Goal: Task Accomplishment & Management: Manage account settings

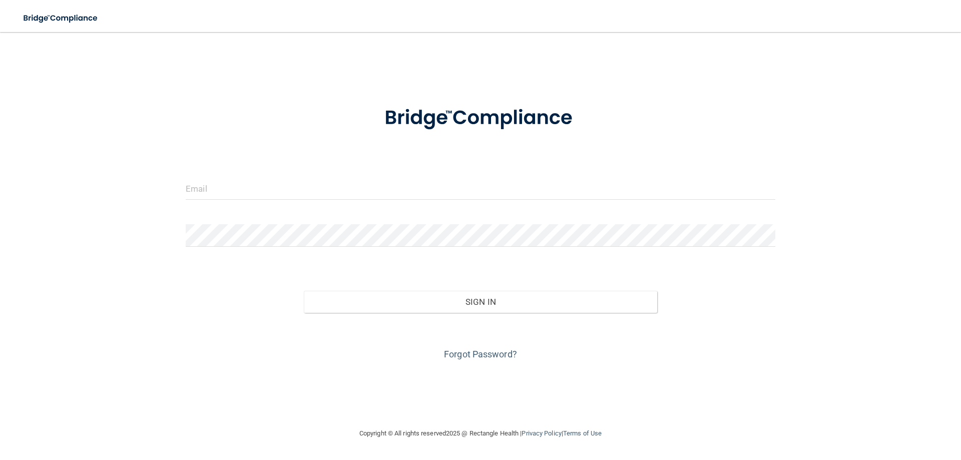
drag, startPoint x: 367, startPoint y: 205, endPoint x: 359, endPoint y: 191, distance: 16.1
click at [365, 205] on div at bounding box center [480, 192] width 604 height 30
click at [361, 191] on input "email" at bounding box center [480, 188] width 589 height 23
type input "[EMAIL_ADDRESS][DOMAIN_NAME]"
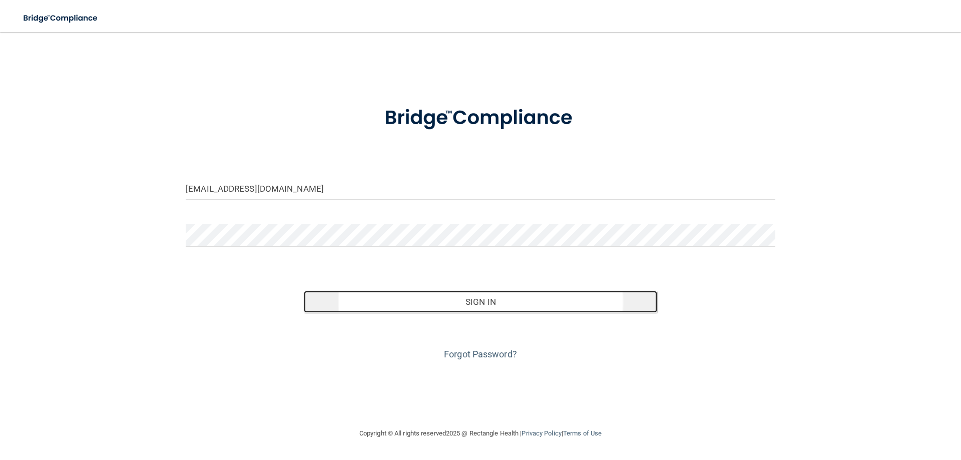
click at [497, 300] on button "Sign In" at bounding box center [481, 302] width 354 height 22
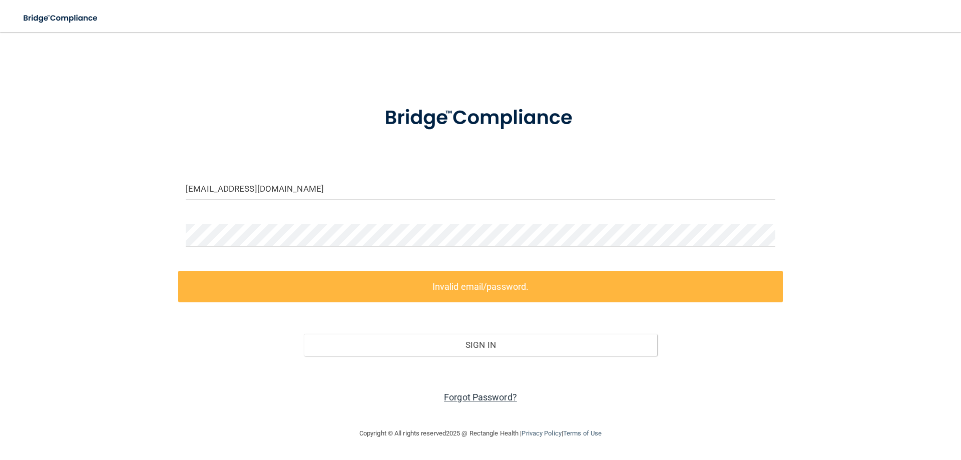
click at [498, 399] on link "Forgot Password?" at bounding box center [480, 397] width 73 height 11
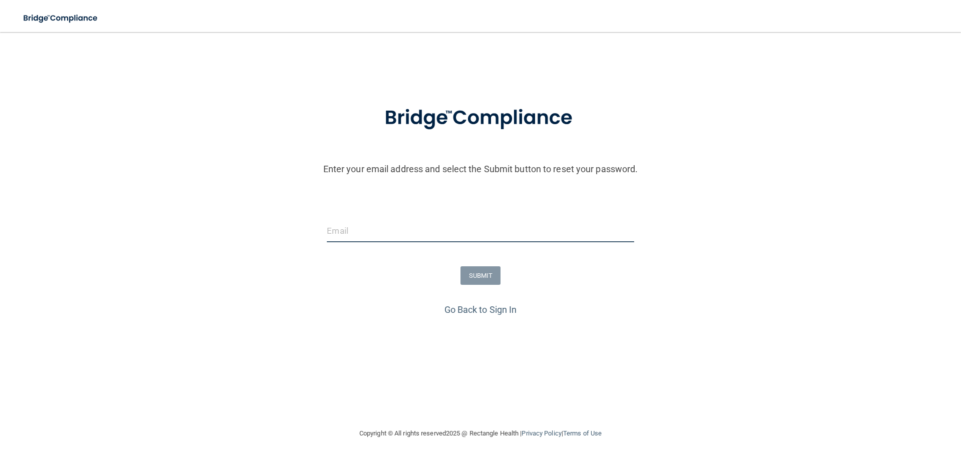
click at [440, 241] on input "email" at bounding box center [480, 231] width 307 height 23
type input "[EMAIL_ADDRESS][DOMAIN_NAME]"
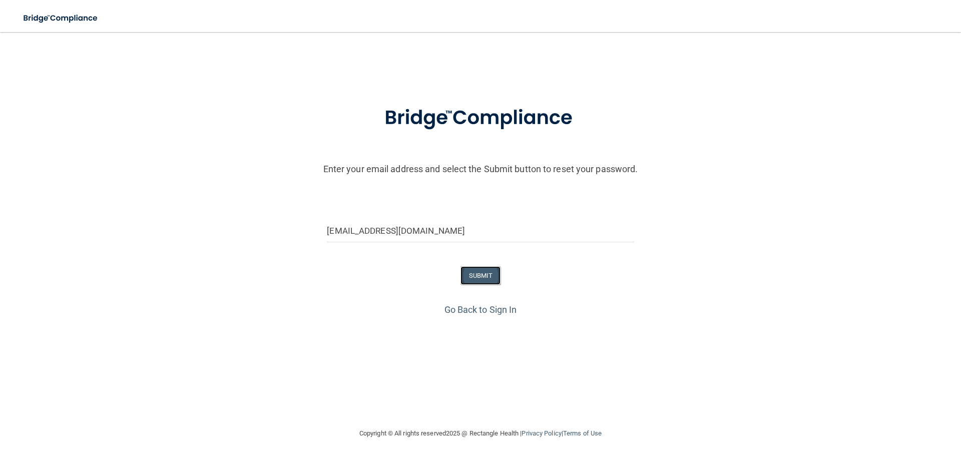
click at [485, 280] on button "SUBMIT" at bounding box center [480, 275] width 41 height 19
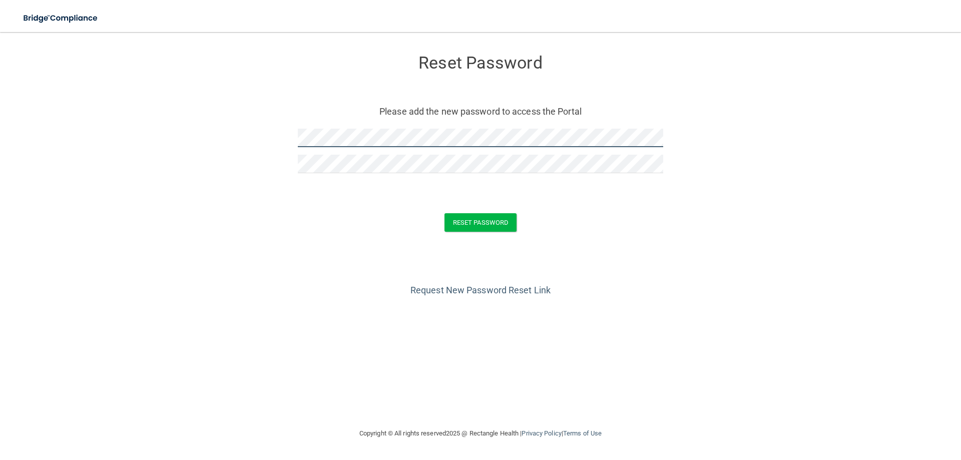
click at [274, 134] on form "Reset Password Please add the new password to access the Portal Reset Password …" at bounding box center [480, 145] width 921 height 206
drag, startPoint x: 296, startPoint y: 133, endPoint x: 507, endPoint y: 128, distance: 211.2
click at [507, 128] on div "Reset Password Please add the new password to access the Portal" at bounding box center [480, 115] width 365 height 146
click at [280, 135] on form "Reset Password Please add the new password to access the Portal Reset Password …" at bounding box center [480, 145] width 921 height 206
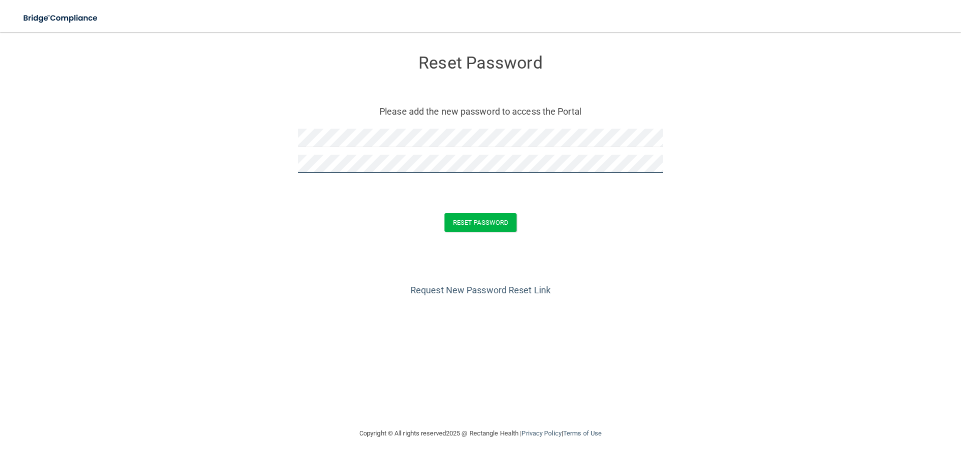
click at [444, 213] on button "Reset Password" at bounding box center [480, 222] width 72 height 19
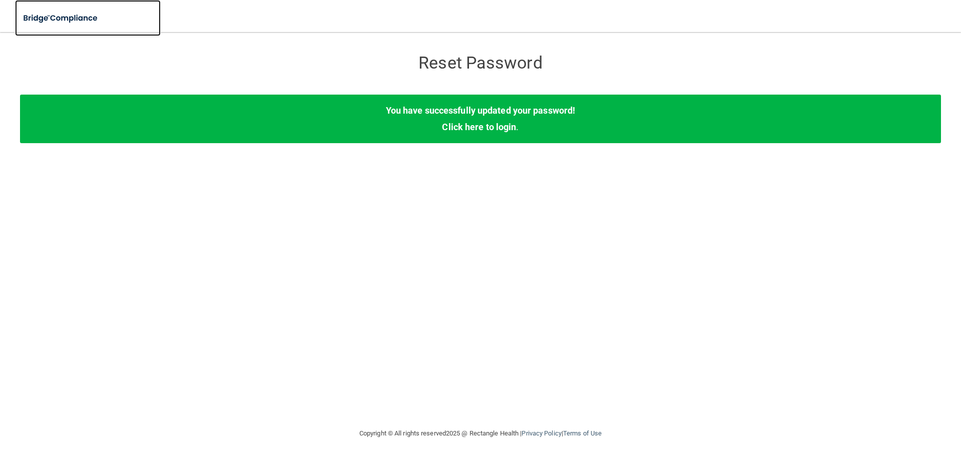
click at [48, 20] on img at bounding box center [61, 18] width 92 height 21
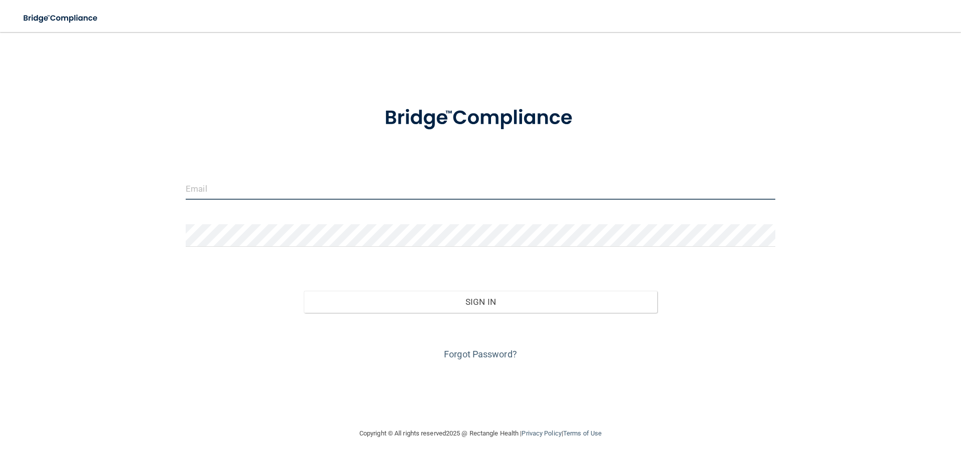
click at [260, 196] on input "email" at bounding box center [480, 188] width 589 height 23
type input "[EMAIL_ADDRESS][DOMAIN_NAME]"
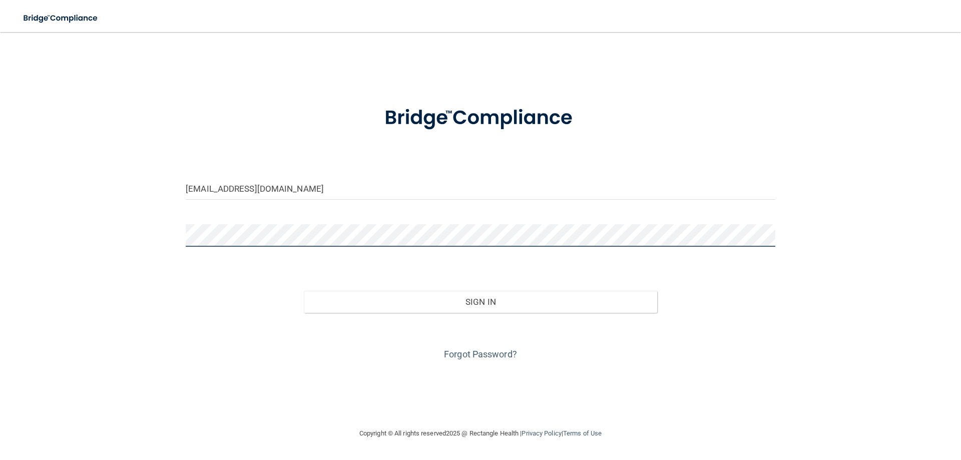
click at [304, 291] on button "Sign In" at bounding box center [481, 302] width 354 height 22
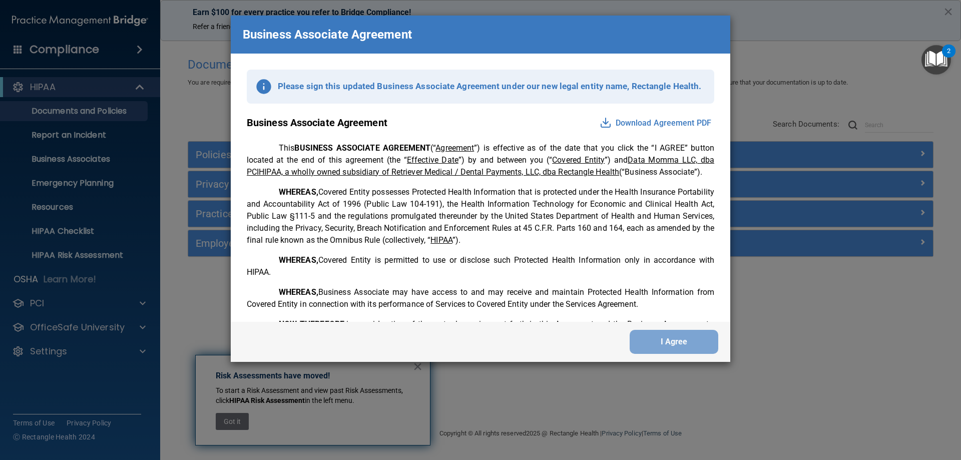
click at [664, 124] on button "Download Agreement PDF" at bounding box center [655, 123] width 118 height 16
click at [632, 121] on button "Download Agreement PDF" at bounding box center [655, 123] width 118 height 16
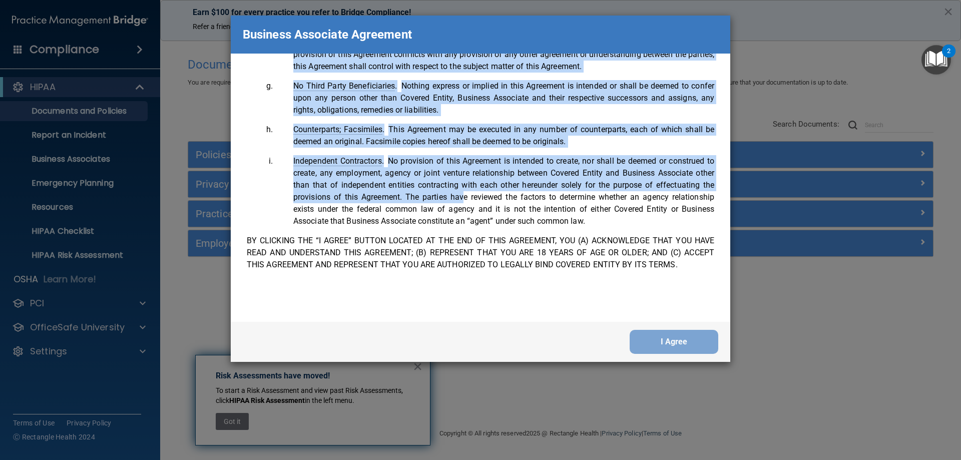
scroll to position [2040, 0]
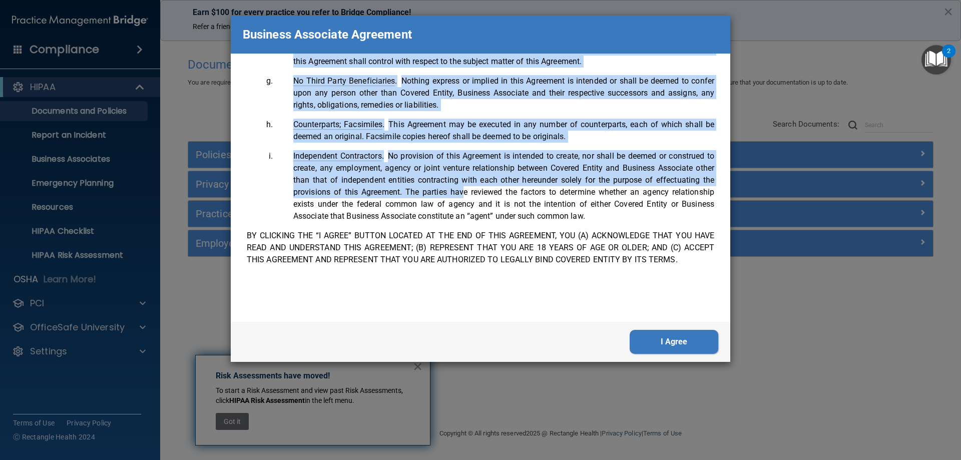
drag, startPoint x: 246, startPoint y: 123, endPoint x: 732, endPoint y: 271, distance: 507.8
click at [732, 271] on div "Business Associate Agreement Please sign this updated Business Associate Agreem…" at bounding box center [480, 230] width 961 height 460
copy div "Business Associate Agreement Download Agreement PDF This BUSINESS ASSOCIATE AGR…"
click at [654, 336] on button "I Agree" at bounding box center [673, 342] width 89 height 24
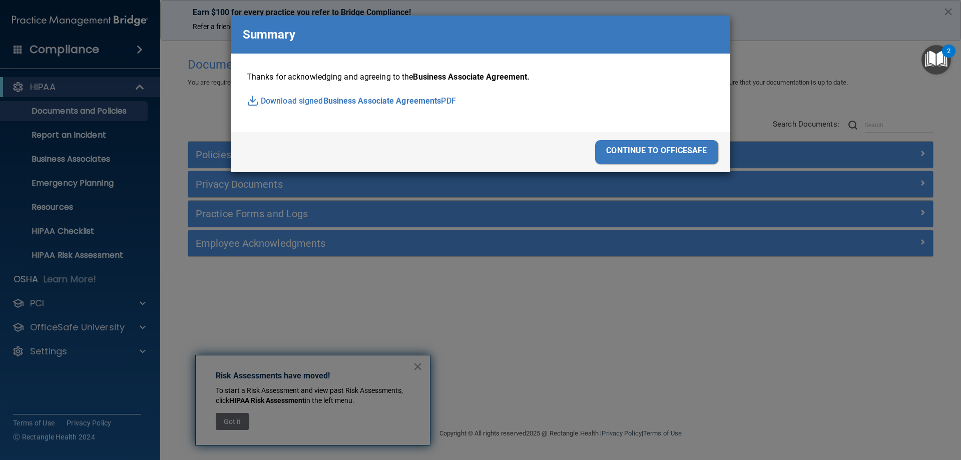
click at [680, 146] on div "continue to officesafe" at bounding box center [656, 152] width 123 height 24
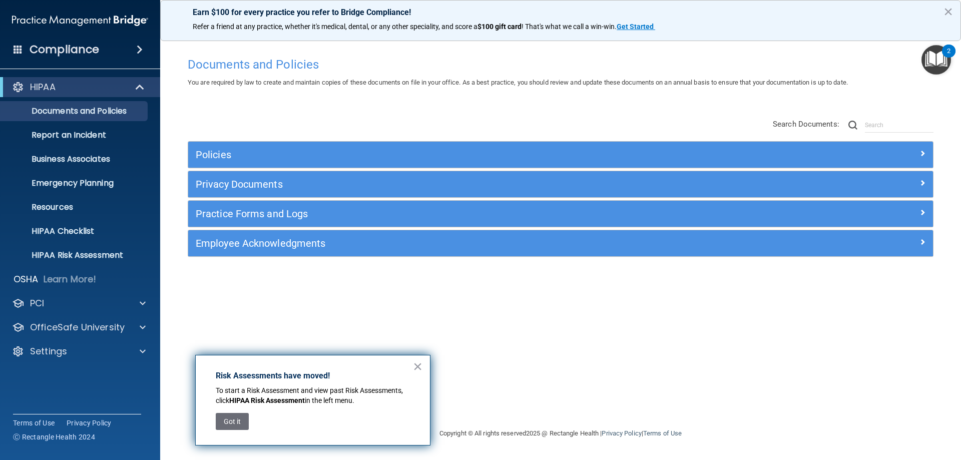
click at [938, 58] on img "Open Resource Center, 2 new notifications" at bounding box center [936, 60] width 30 height 30
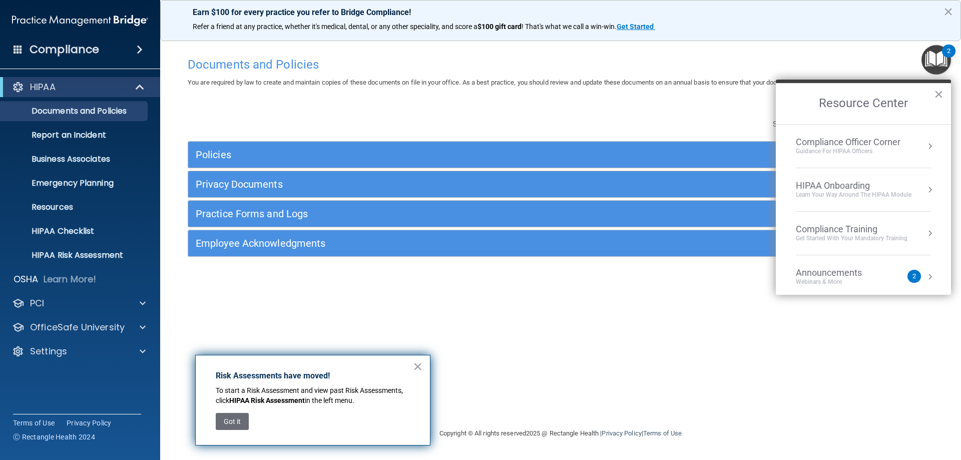
click at [856, 236] on div "Get Started with your mandatory training" at bounding box center [852, 238] width 112 height 9
click at [942, 93] on button "×" at bounding box center [939, 94] width 10 height 16
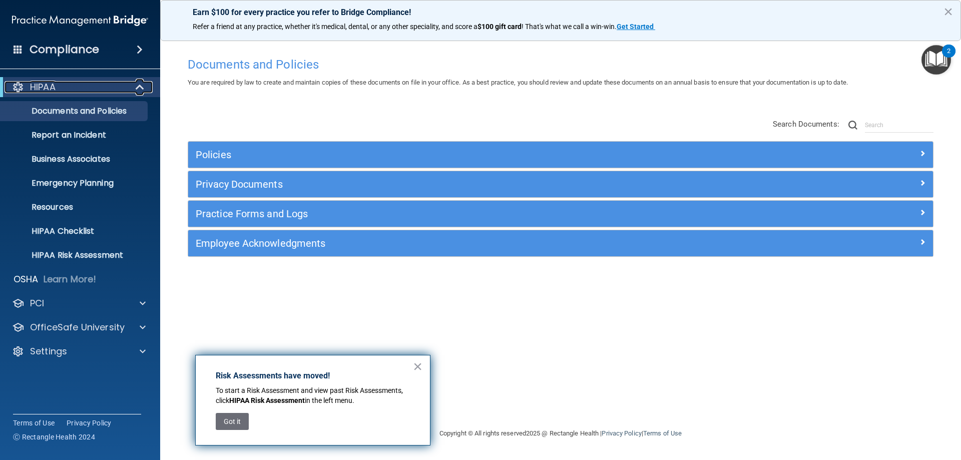
click at [117, 81] on div "HIPAA" at bounding box center [67, 87] width 124 height 12
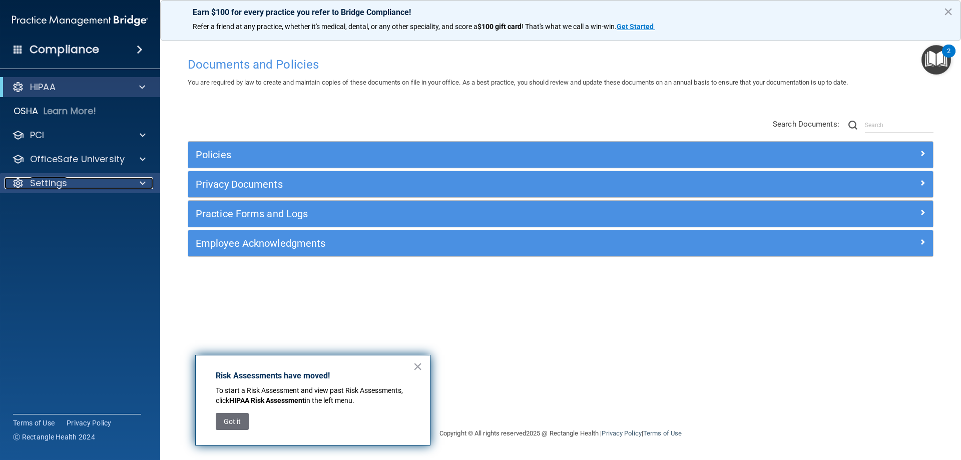
click at [28, 185] on div "Settings" at bounding box center [67, 183] width 124 height 12
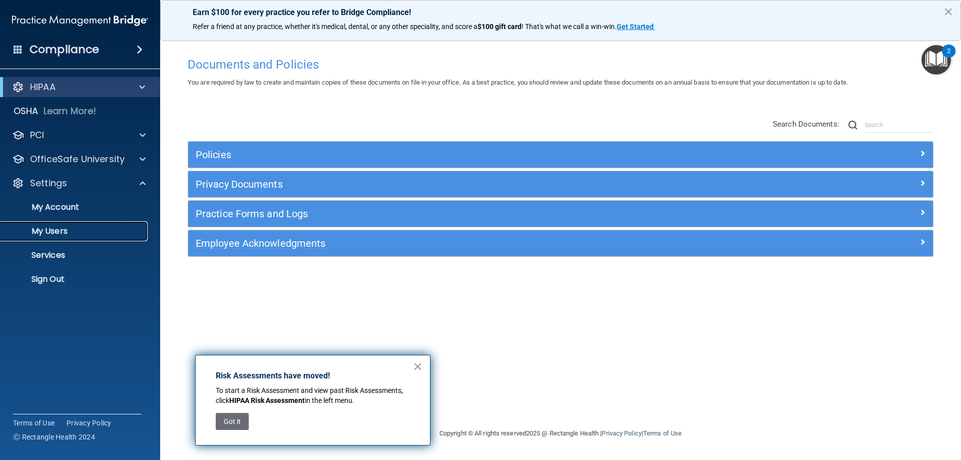
click at [48, 225] on link "My Users" at bounding box center [69, 231] width 158 height 20
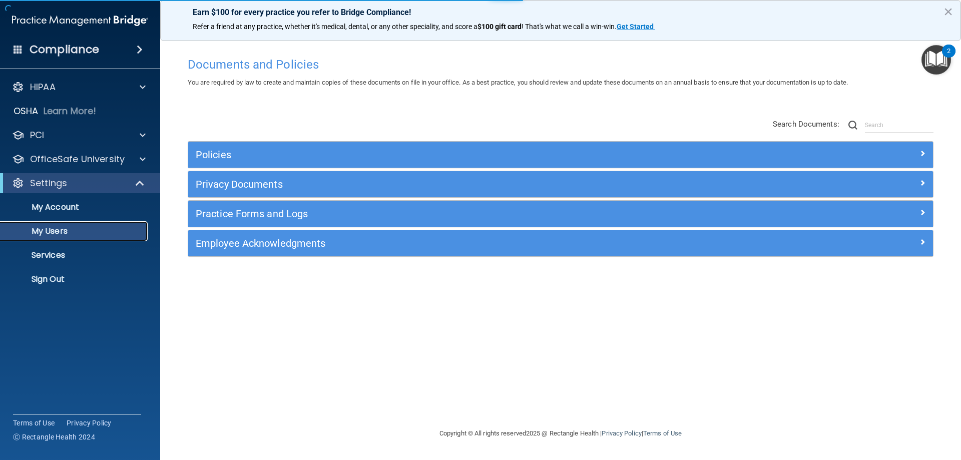
select select "20"
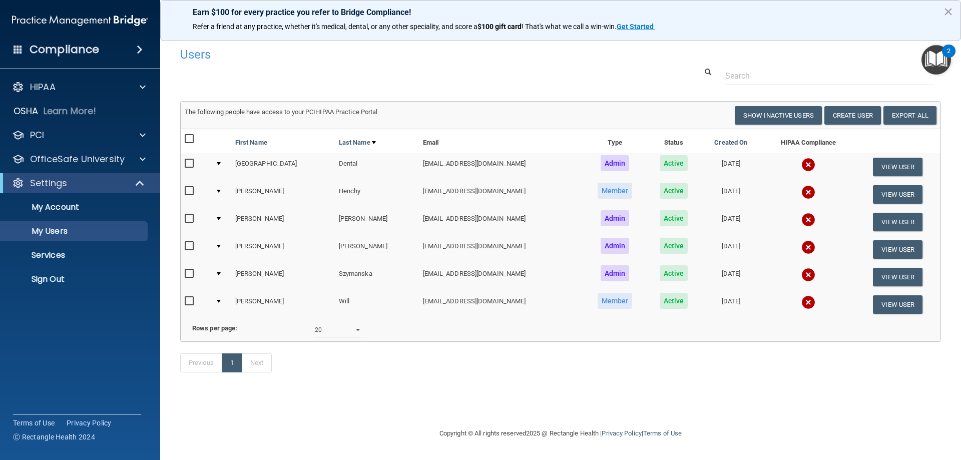
click at [185, 298] on input "checkbox" at bounding box center [191, 301] width 12 height 8
checkbox input "true"
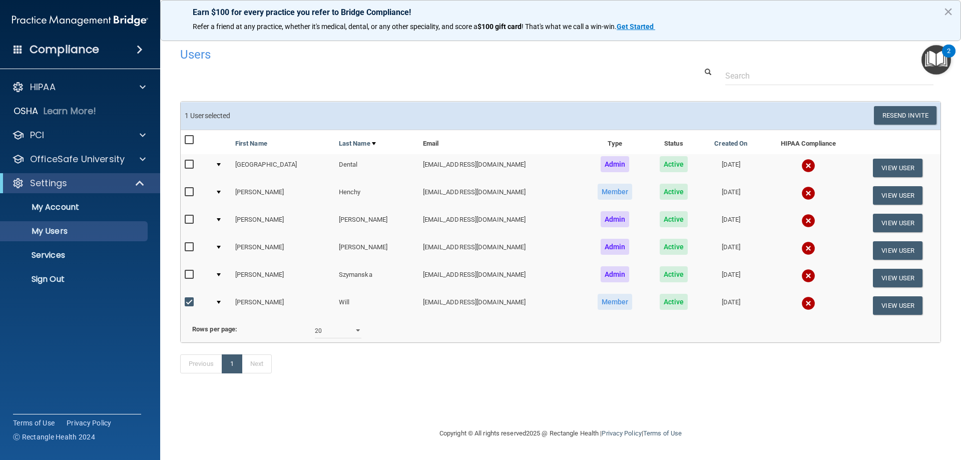
click at [812, 301] on img at bounding box center [808, 303] width 14 height 14
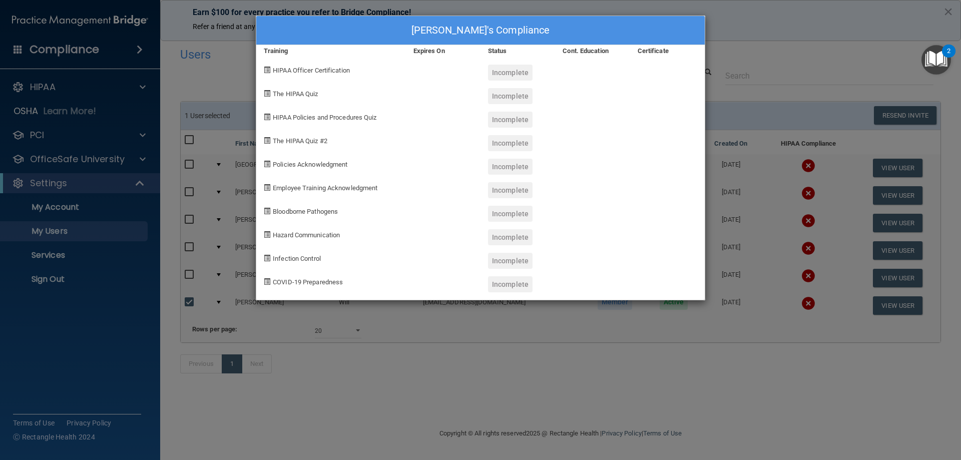
click at [792, 46] on div "Jennifer Will's Compliance Training Expires On Status Cont. Education Certifica…" at bounding box center [480, 230] width 961 height 460
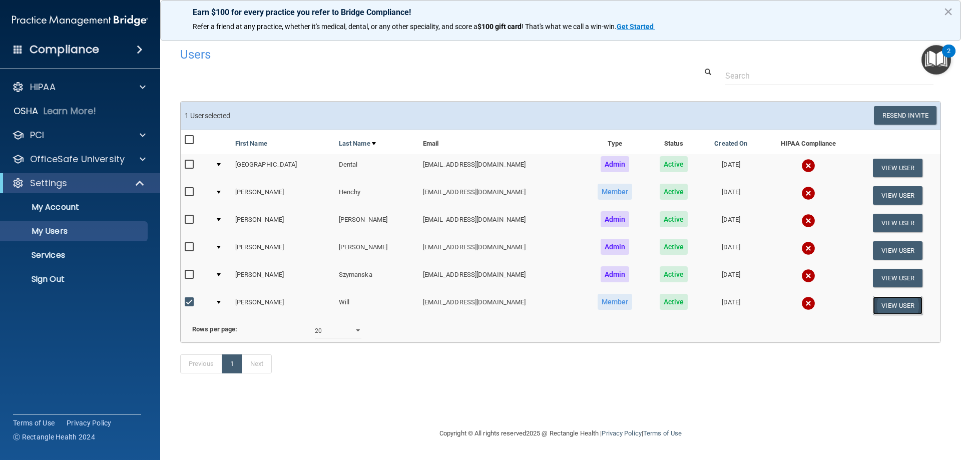
click at [901, 304] on button "View User" at bounding box center [898, 305] width 50 height 19
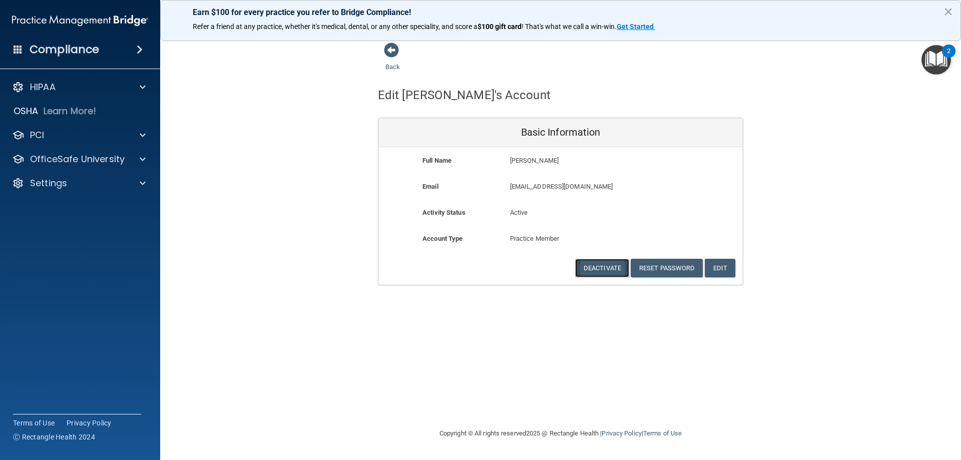
click at [595, 262] on button "Deactivate" at bounding box center [602, 268] width 54 height 19
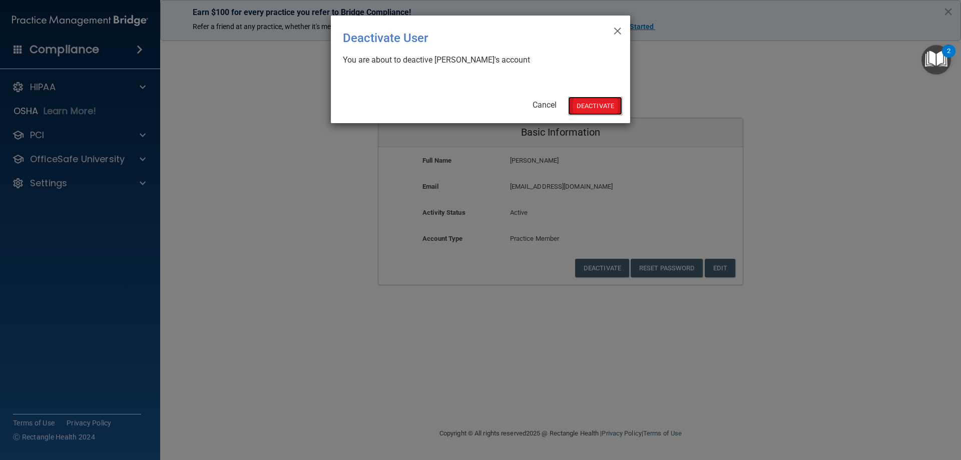
click at [589, 108] on button "Deactivate" at bounding box center [595, 106] width 54 height 19
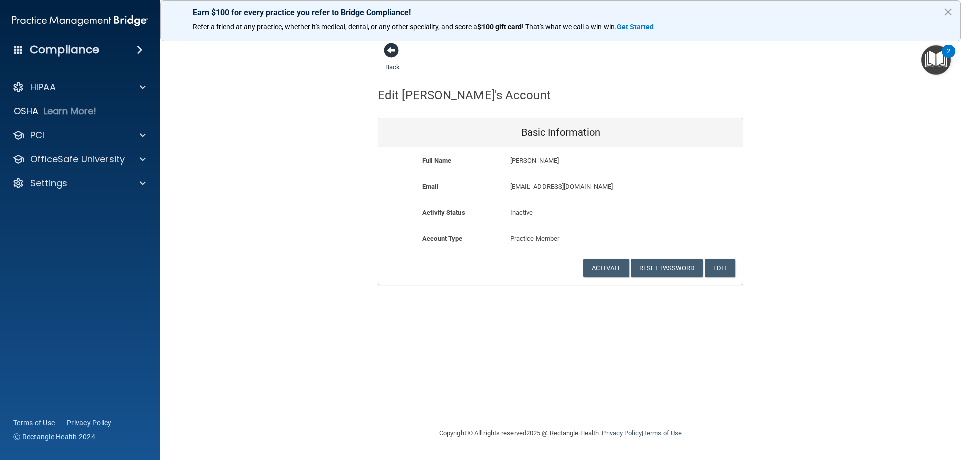
click at [394, 52] on span at bounding box center [391, 50] width 15 height 15
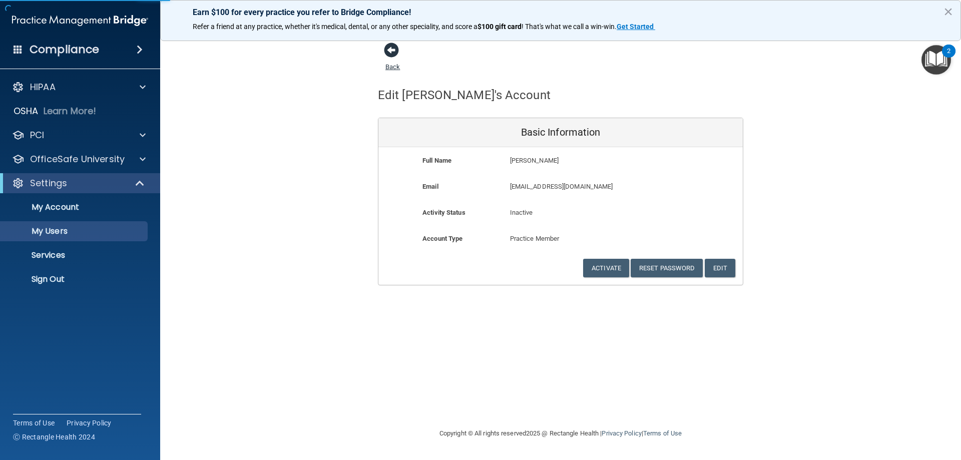
select select "20"
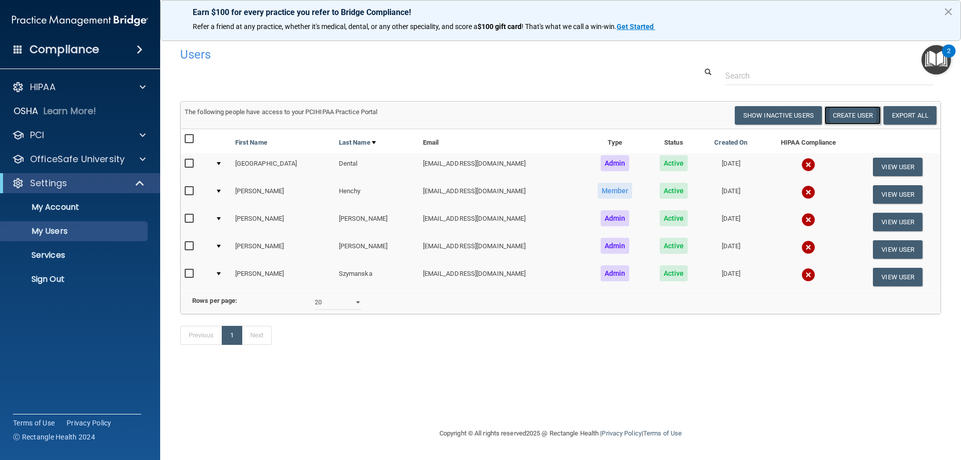
click at [835, 116] on button "Create User" at bounding box center [852, 115] width 57 height 19
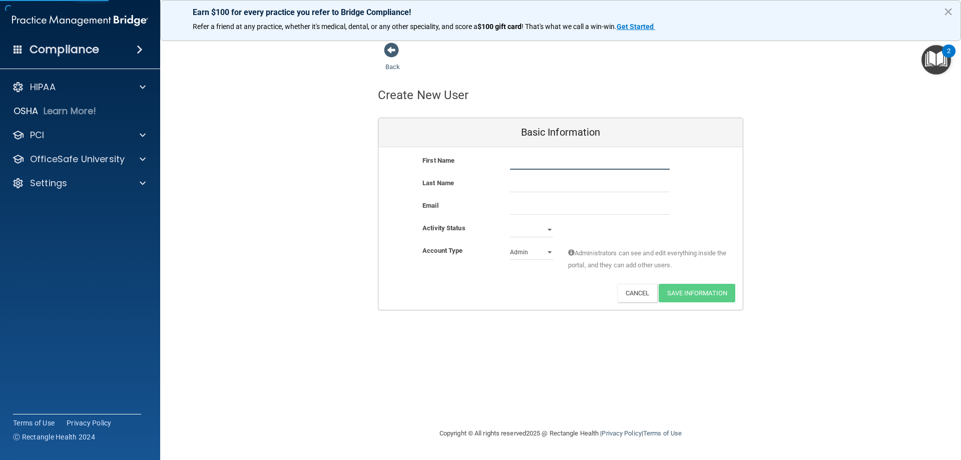
click at [568, 158] on input "text" at bounding box center [590, 162] width 160 height 15
type input "[PERSON_NAME]"
click at [559, 192] on div "Last Name" at bounding box center [560, 188] width 364 height 23
drag, startPoint x: 544, startPoint y: 162, endPoint x: 548, endPoint y: 198, distance: 35.8
click at [544, 165] on input "[PERSON_NAME]" at bounding box center [590, 162] width 160 height 15
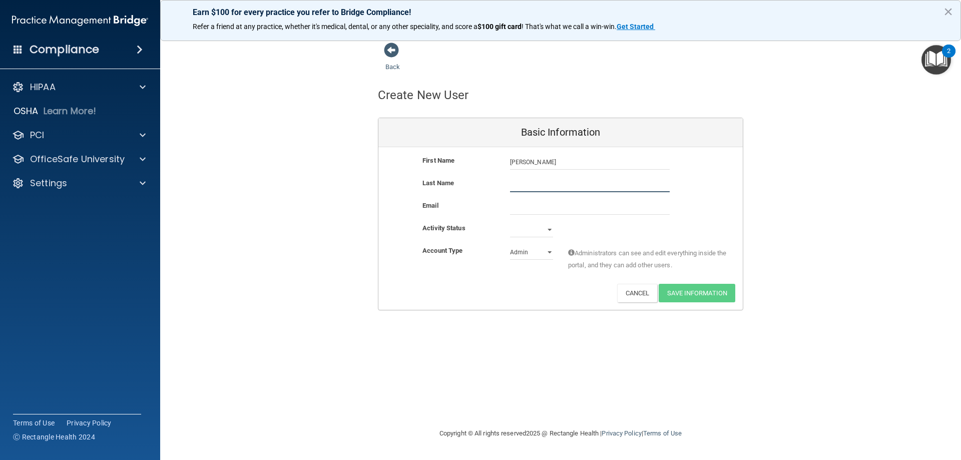
click at [545, 191] on input "text" at bounding box center [590, 184] width 160 height 15
type input "[PERSON_NAME]"
click at [568, 213] on input "email" at bounding box center [590, 207] width 160 height 15
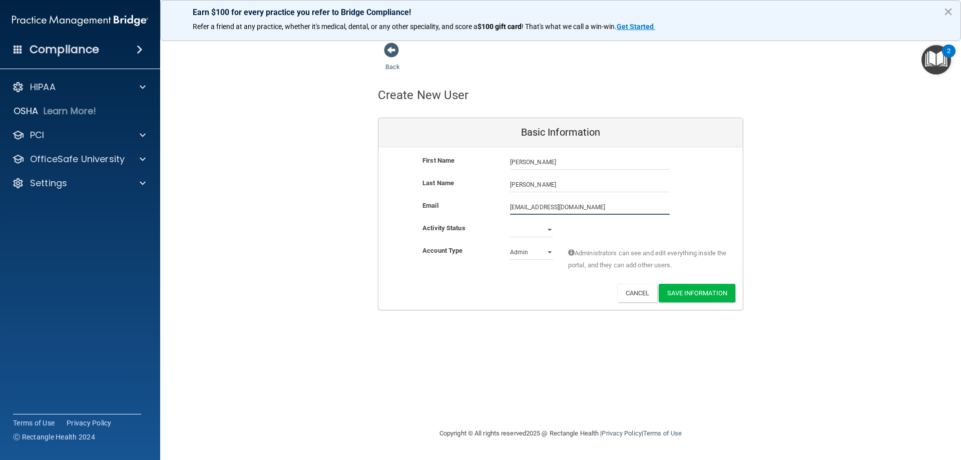
type input "[EMAIL_ADDRESS][DOMAIN_NAME]"
click at [545, 228] on select "Active Inactive" at bounding box center [531, 231] width 43 height 15
select select "active"
click at [510, 222] on select "Active Inactive" at bounding box center [531, 229] width 43 height 15
click at [543, 254] on select "Admin Member" at bounding box center [531, 252] width 43 height 15
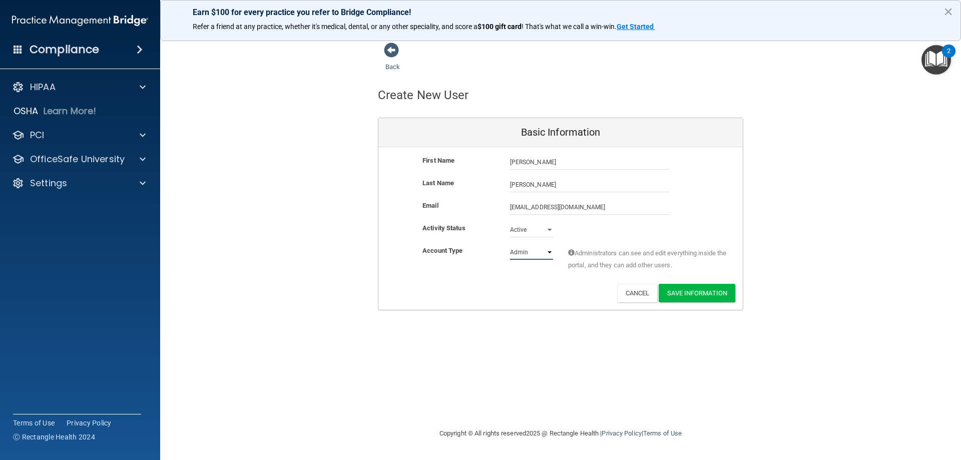
select select "practice_member"
click at [510, 245] on select "Admin Member" at bounding box center [531, 252] width 43 height 15
click at [690, 287] on button "Save Information" at bounding box center [696, 293] width 77 height 19
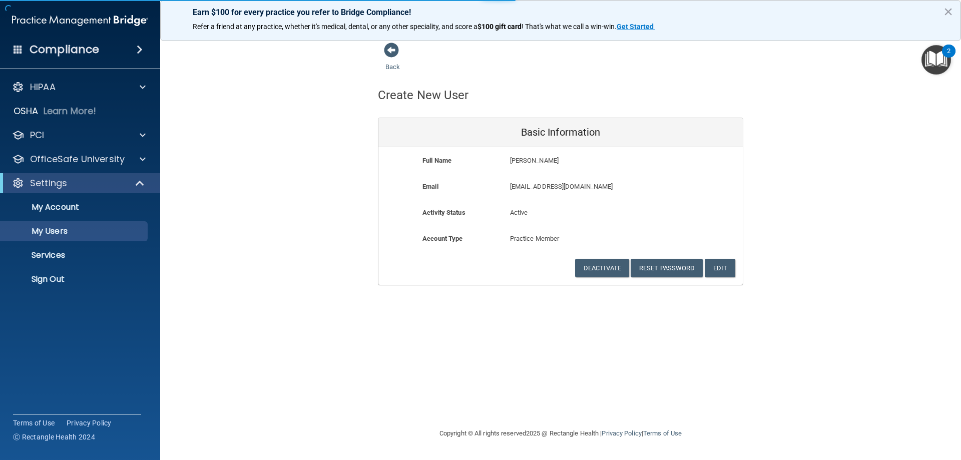
select select "20"
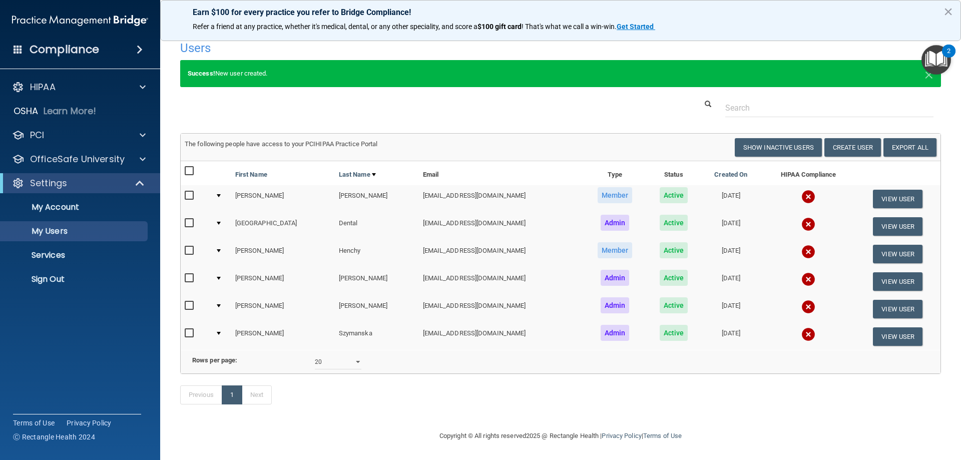
scroll to position [22, 0]
click at [35, 214] on link "My Account" at bounding box center [69, 207] width 158 height 20
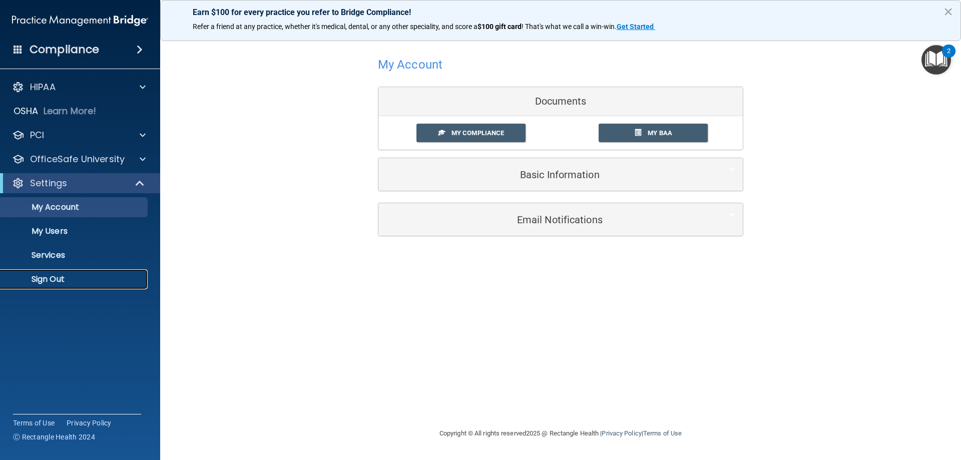
click at [35, 281] on p "Sign Out" at bounding box center [75, 279] width 137 height 10
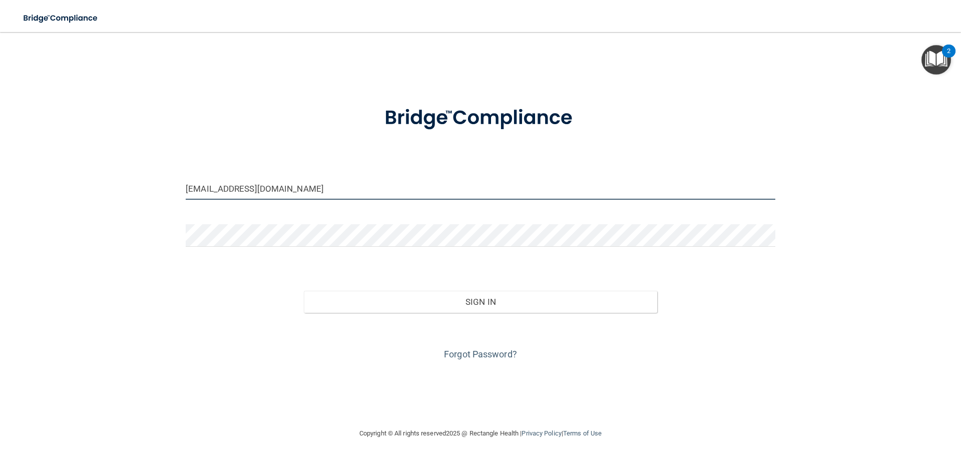
click at [351, 189] on input "[EMAIL_ADDRESS][DOMAIN_NAME]" at bounding box center [480, 188] width 589 height 23
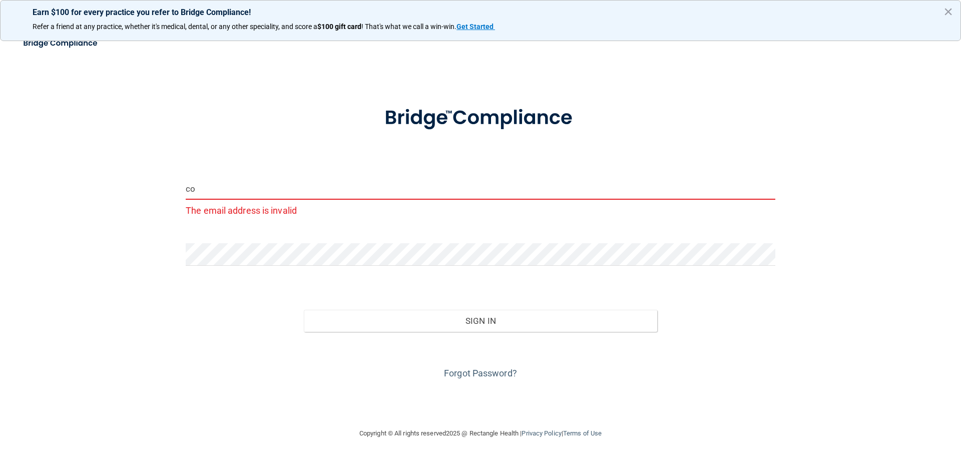
type input "c"
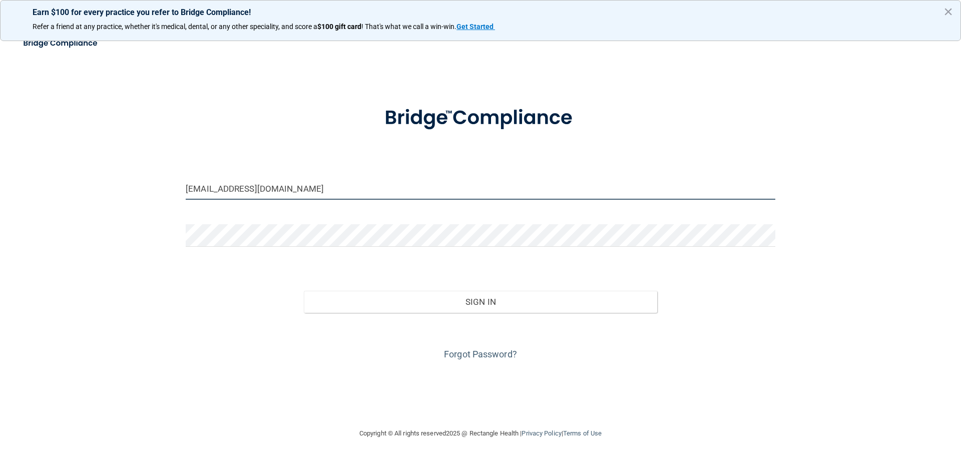
type input "[EMAIL_ADDRESS][DOMAIN_NAME]"
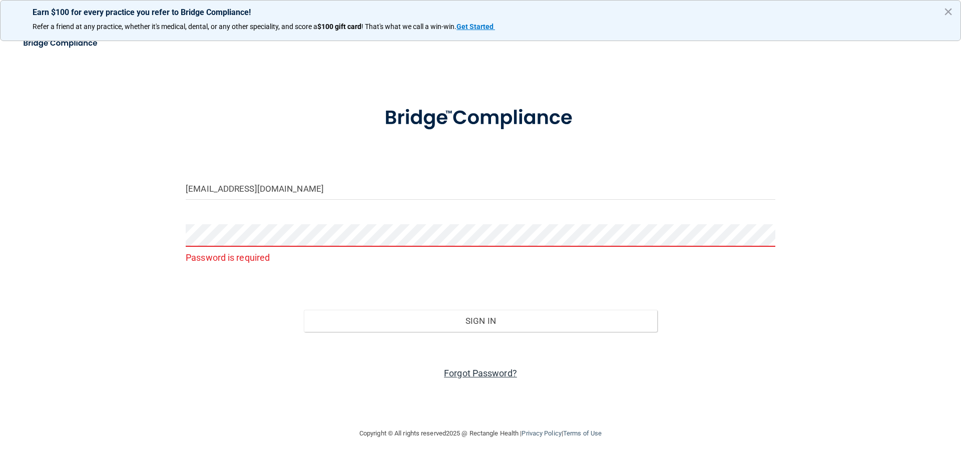
click at [499, 377] on link "Forgot Password?" at bounding box center [480, 373] width 73 height 11
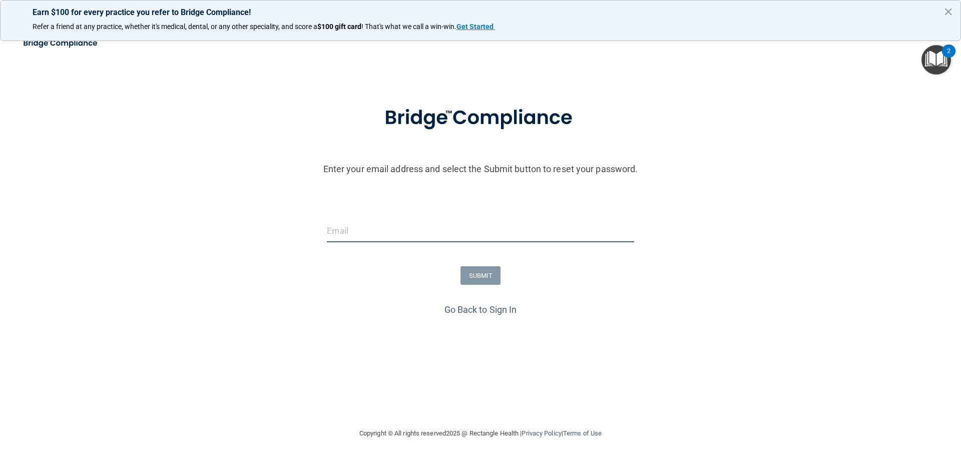
click at [397, 235] on input "email" at bounding box center [480, 231] width 307 height 23
type input "[EMAIL_ADDRESS][DOMAIN_NAME]"
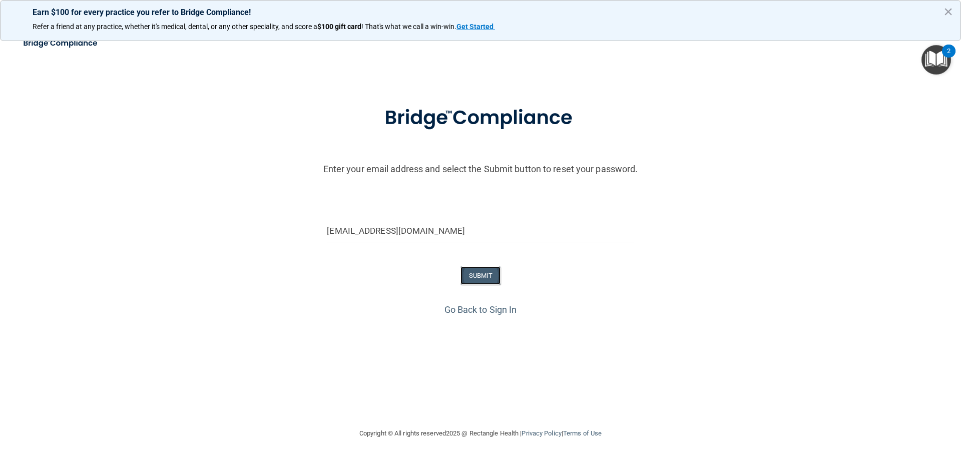
click at [489, 279] on button "SUBMIT" at bounding box center [480, 275] width 41 height 19
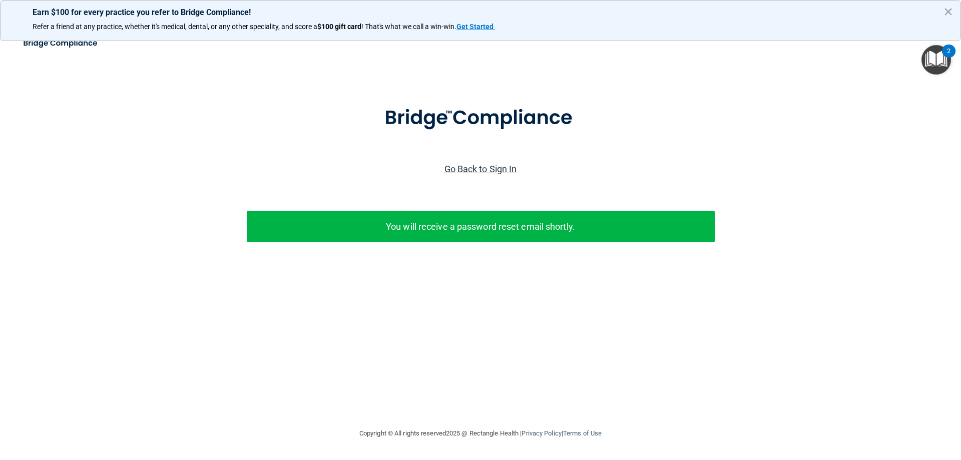
click at [498, 167] on link "Go Back to Sign In" at bounding box center [480, 169] width 73 height 11
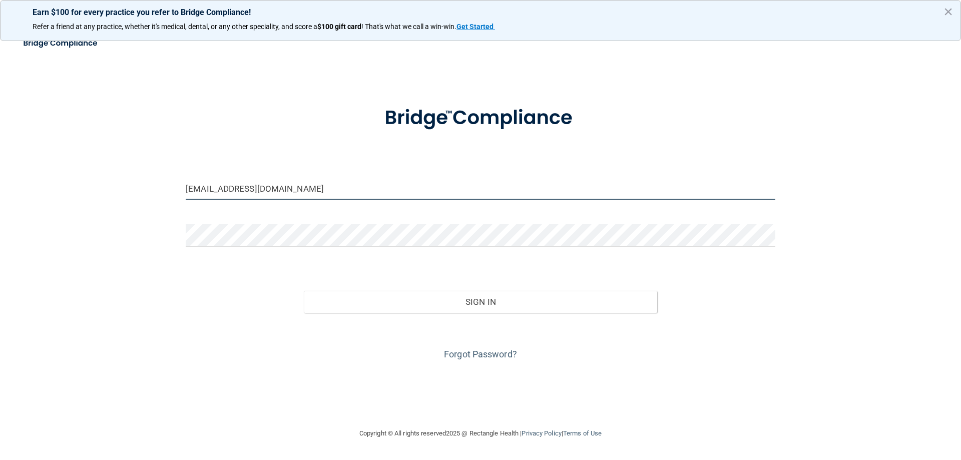
click at [350, 185] on input "[EMAIL_ADDRESS][DOMAIN_NAME]" at bounding box center [480, 188] width 589 height 23
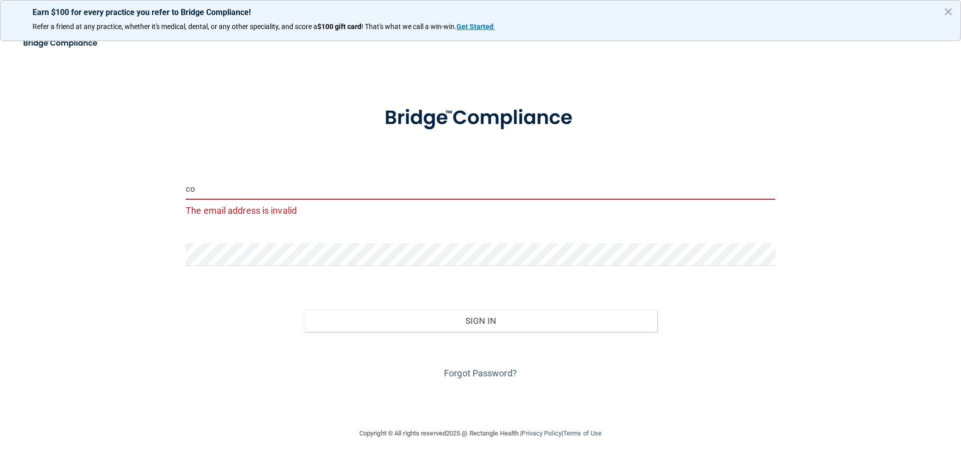
type input "c"
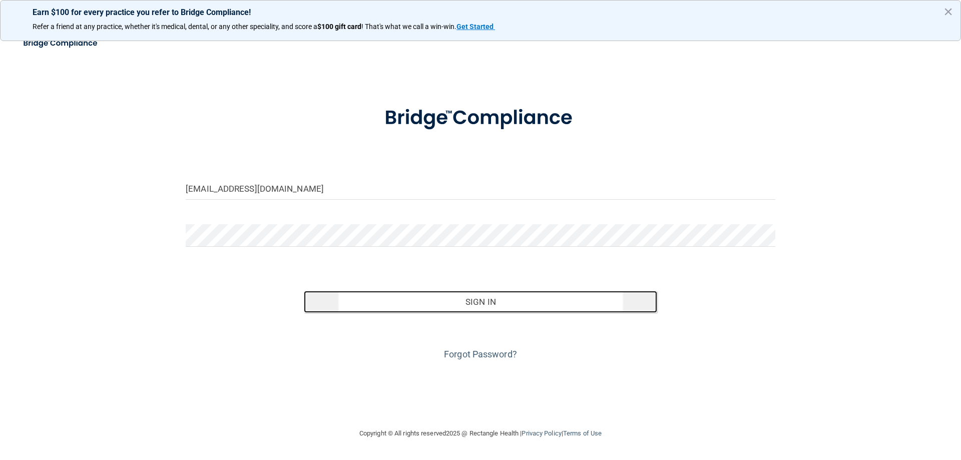
click at [379, 305] on button "Sign In" at bounding box center [481, 302] width 354 height 22
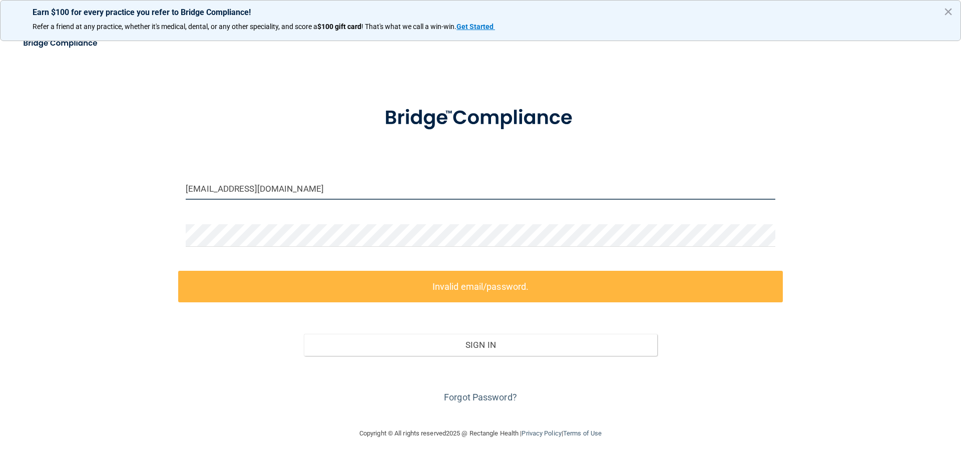
click at [286, 192] on input "[EMAIL_ADDRESS][DOMAIN_NAME]" at bounding box center [480, 188] width 589 height 23
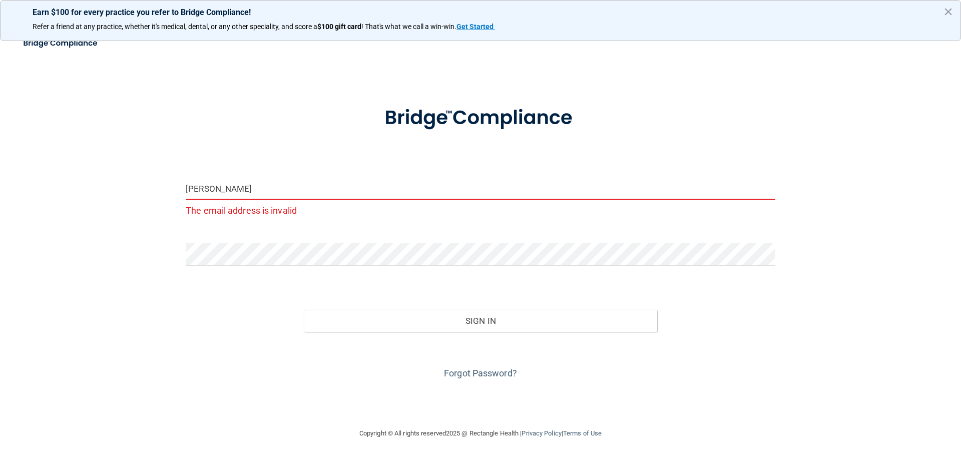
type input "J"
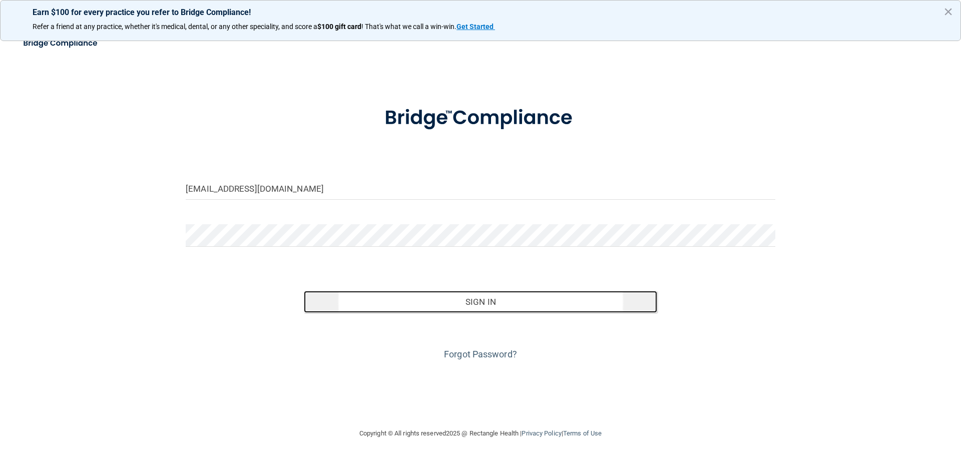
click at [481, 310] on button "Sign In" at bounding box center [481, 302] width 354 height 22
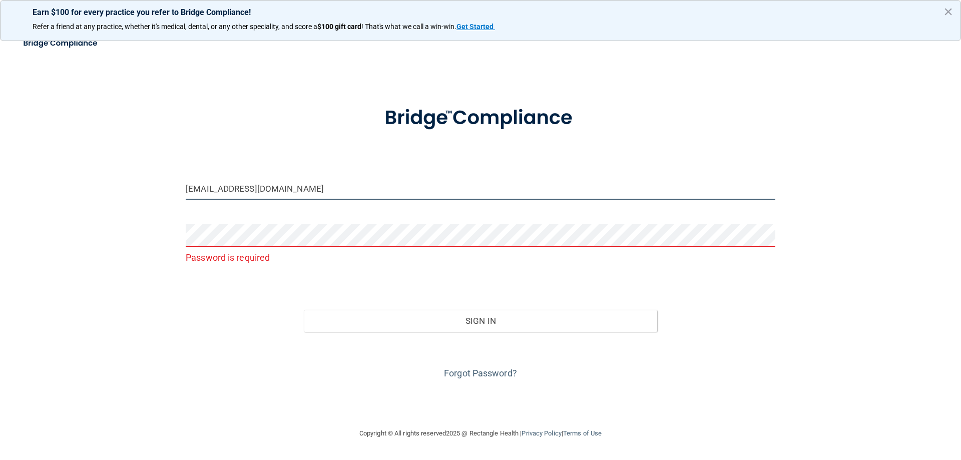
click at [375, 195] on input "[EMAIL_ADDRESS][DOMAIN_NAME]" at bounding box center [480, 188] width 589 height 23
click at [337, 189] on input "[EMAIL_ADDRESS][DOMAIN_NAME]" at bounding box center [480, 188] width 589 height 23
type input "[EMAIL_ADDRESS][DOMAIN_NAME]"
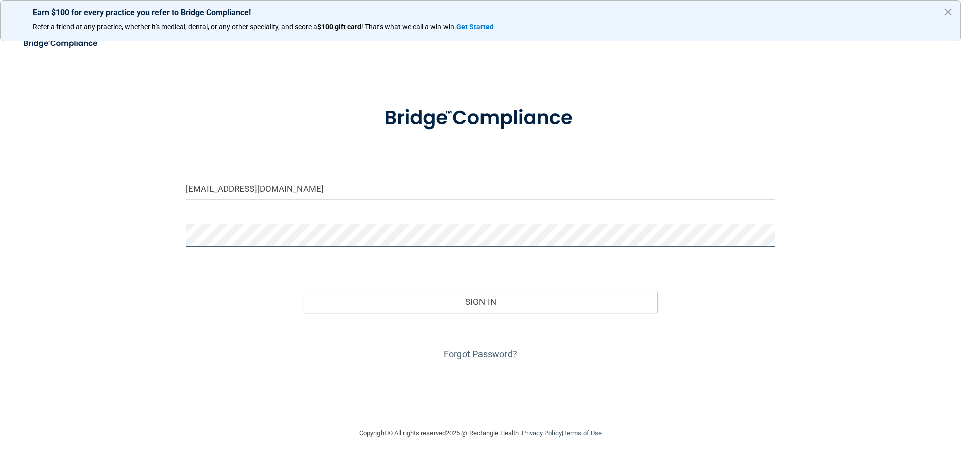
click at [304, 291] on button "Sign In" at bounding box center [481, 302] width 354 height 22
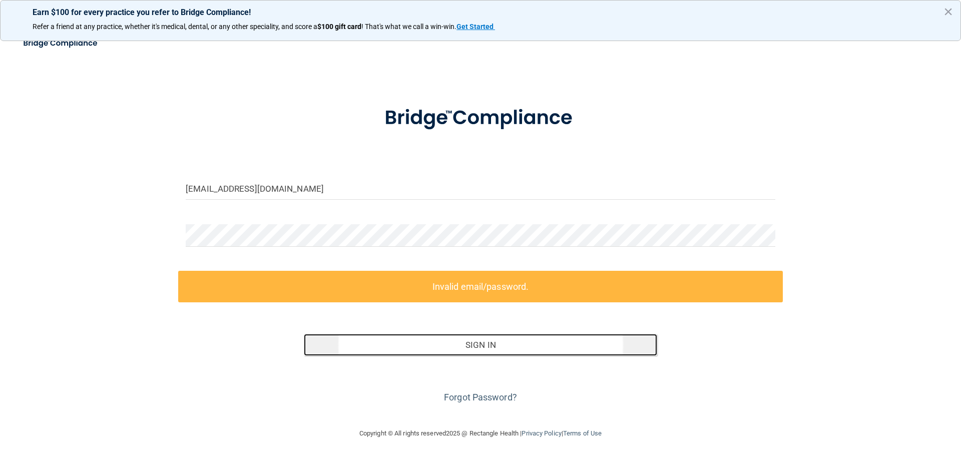
click at [462, 351] on button "Sign In" at bounding box center [481, 345] width 354 height 22
click at [456, 340] on button "Sign In" at bounding box center [481, 345] width 354 height 22
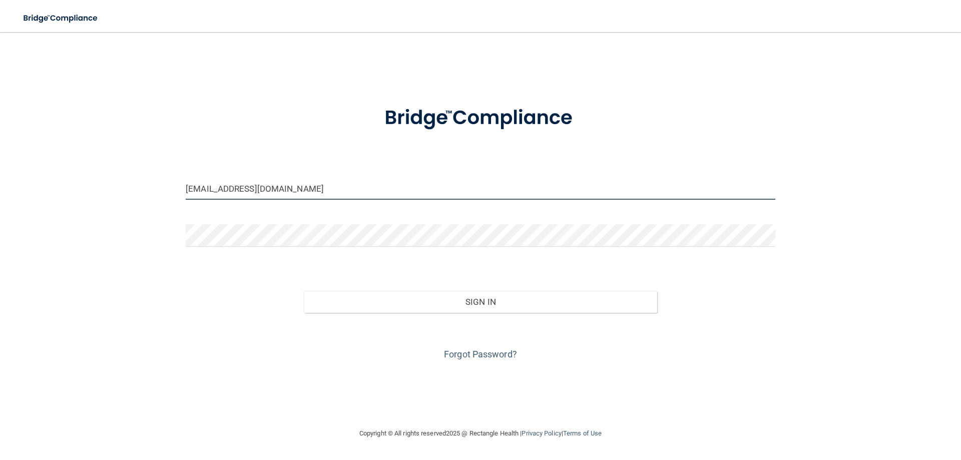
click at [343, 184] on input "[EMAIL_ADDRESS][DOMAIN_NAME]" at bounding box center [480, 188] width 589 height 23
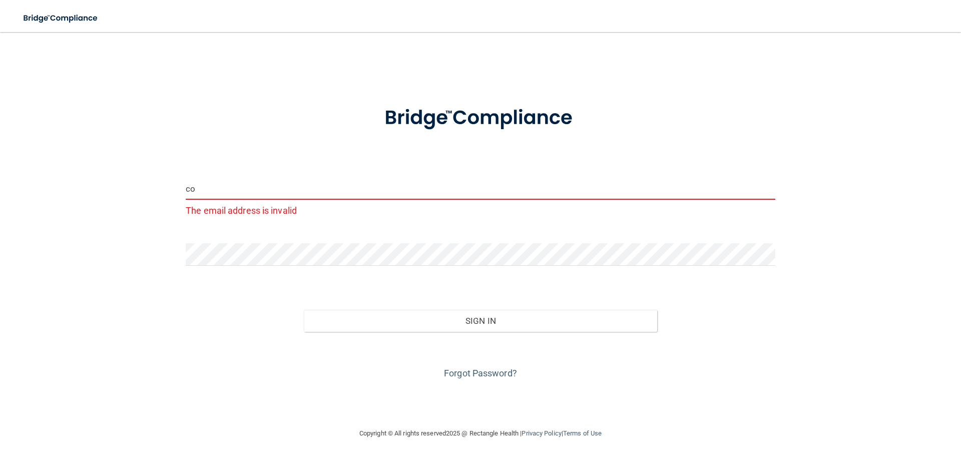
type input "c"
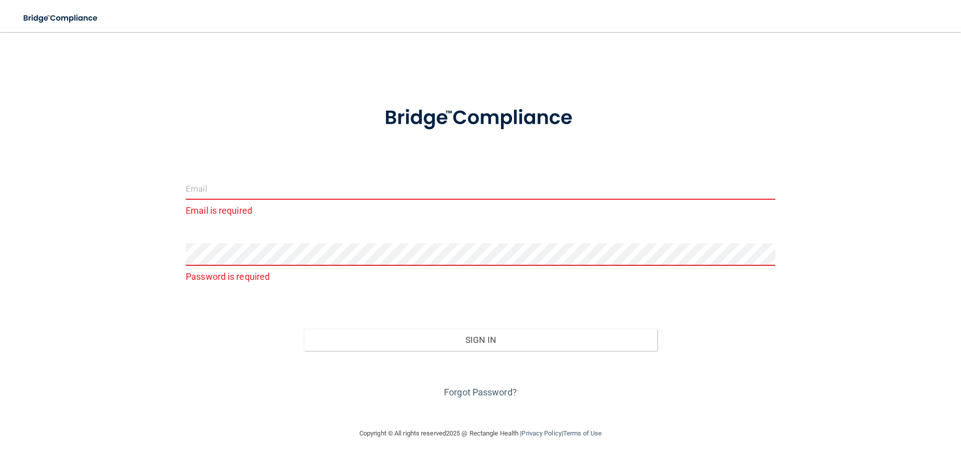
click at [238, 189] on input "email" at bounding box center [480, 188] width 589 height 23
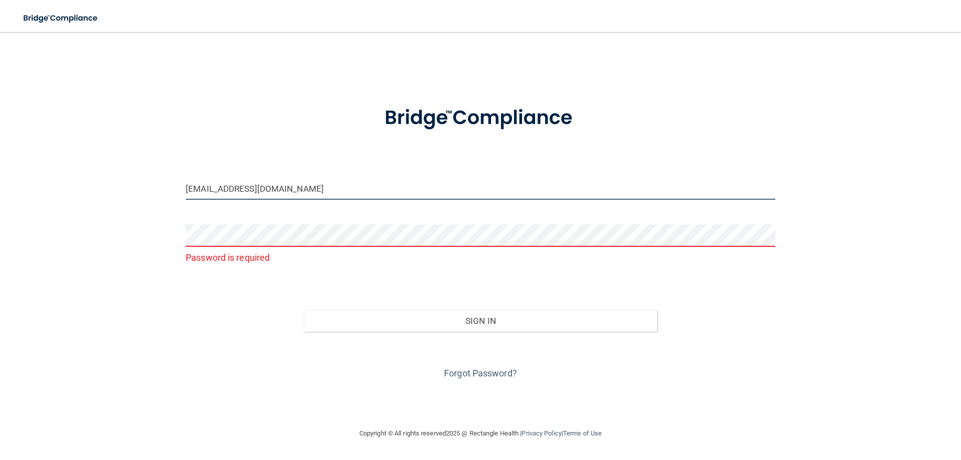
type input "[EMAIL_ADDRESS][DOMAIN_NAME]"
click at [237, 250] on p "Password is required" at bounding box center [480, 257] width 589 height 17
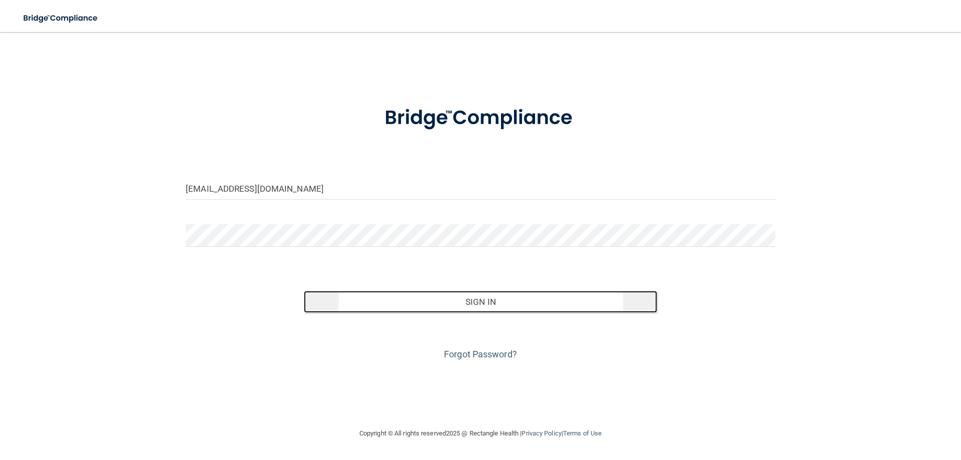
click at [443, 305] on button "Sign In" at bounding box center [481, 302] width 354 height 22
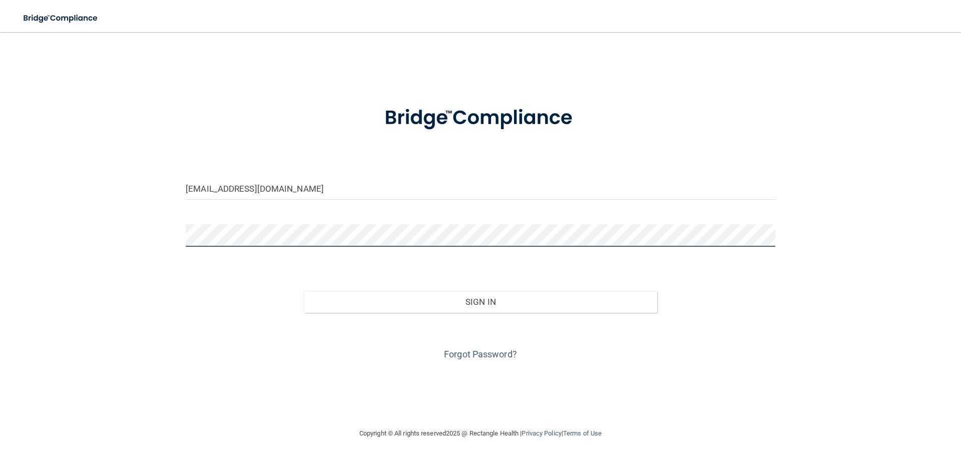
click at [304, 291] on button "Sign In" at bounding box center [481, 302] width 354 height 22
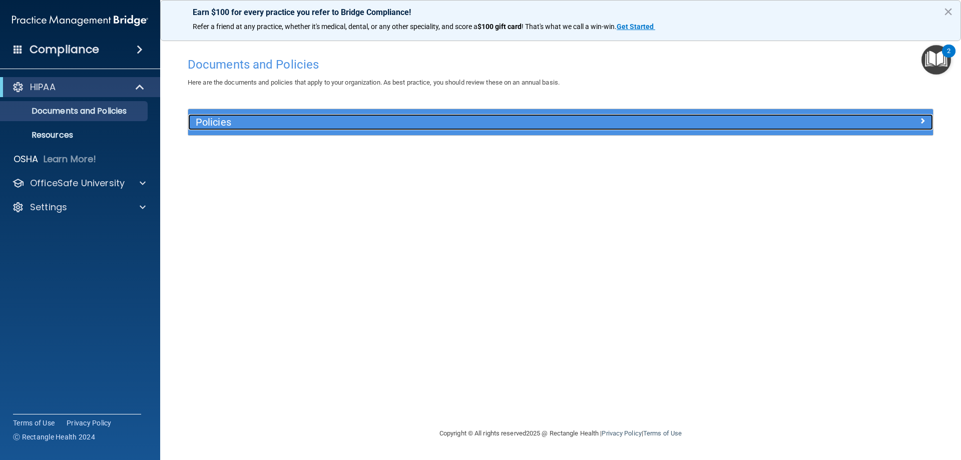
click at [925, 121] on span at bounding box center [922, 121] width 6 height 12
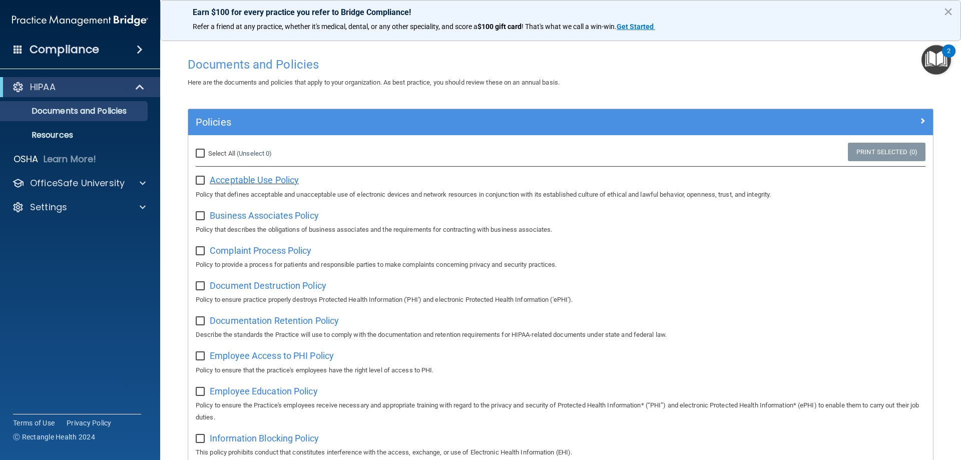
click at [252, 179] on span "Acceptable Use Policy" at bounding box center [254, 180] width 89 height 11
